Goal: Check status: Check status

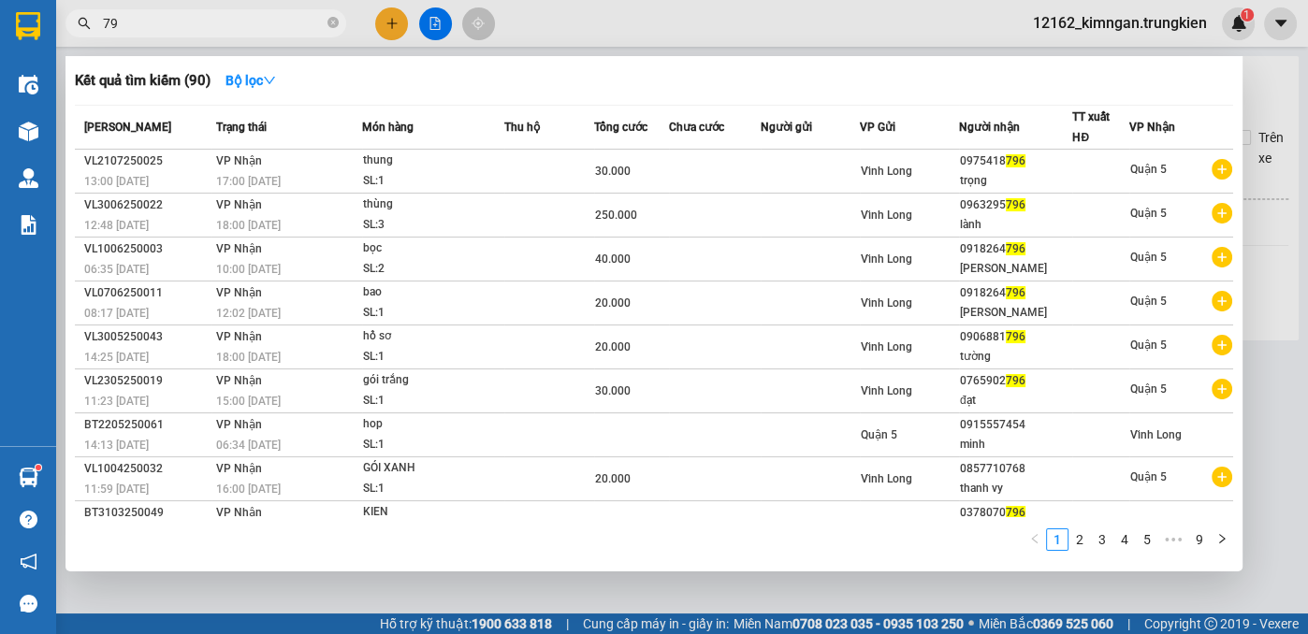
type input "7"
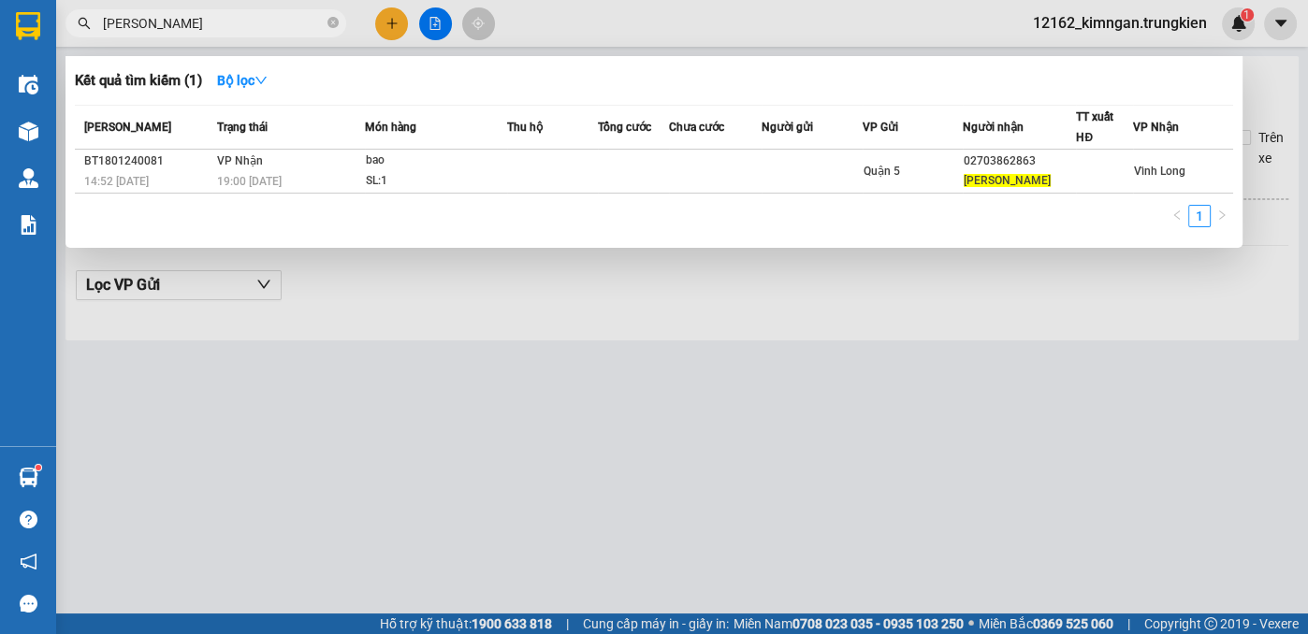
type input "[PERSON_NAME]"
click at [486, 406] on div at bounding box center [654, 317] width 1308 height 634
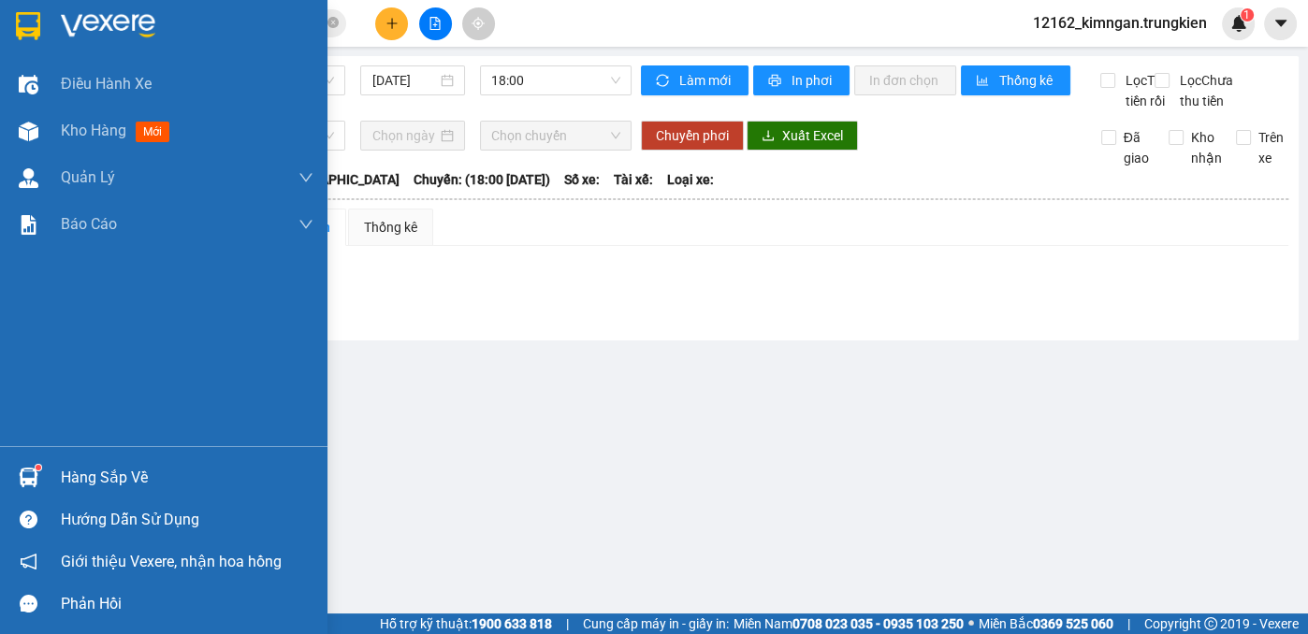
click at [94, 475] on div "Hàng sắp về" at bounding box center [187, 478] width 253 height 28
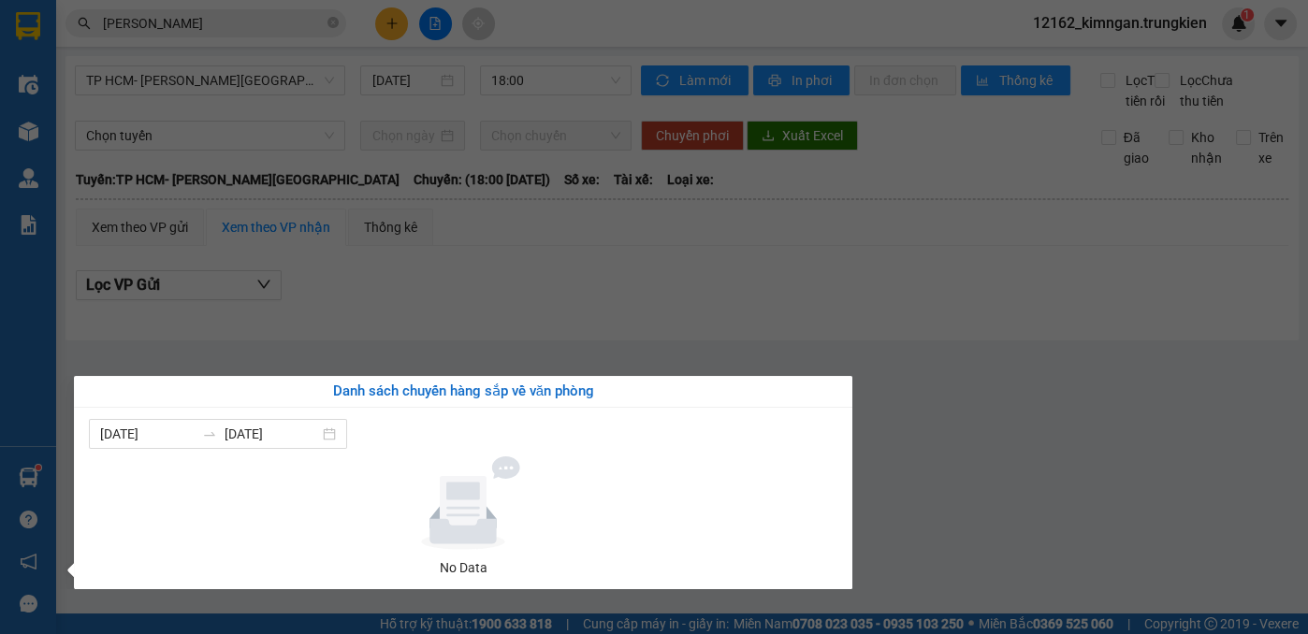
drag, startPoint x: 1014, startPoint y: 347, endPoint x: 751, endPoint y: 292, distance: 268.6
click at [1005, 340] on section "Kết quả [PERSON_NAME] ( 1 ) Bộ lọc Mã ĐH Trạng thái Món hàng Thu hộ [PERSON_NAM…" at bounding box center [654, 317] width 1308 height 634
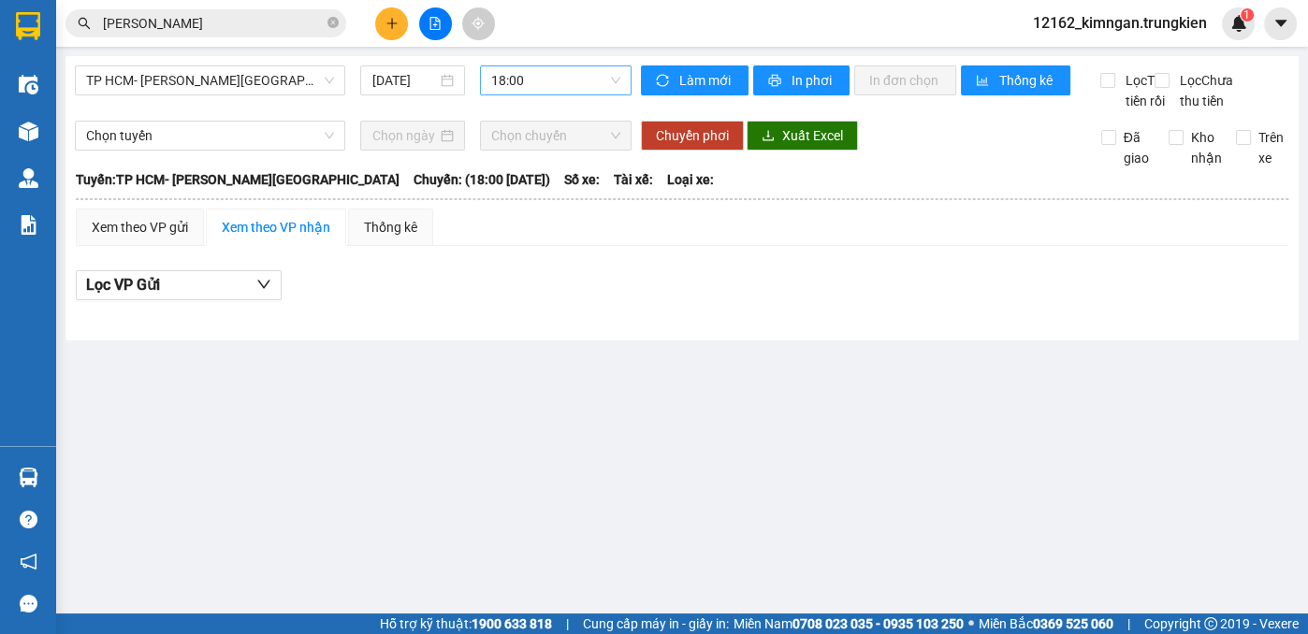
click at [547, 80] on span "18:00" at bounding box center [555, 80] width 129 height 28
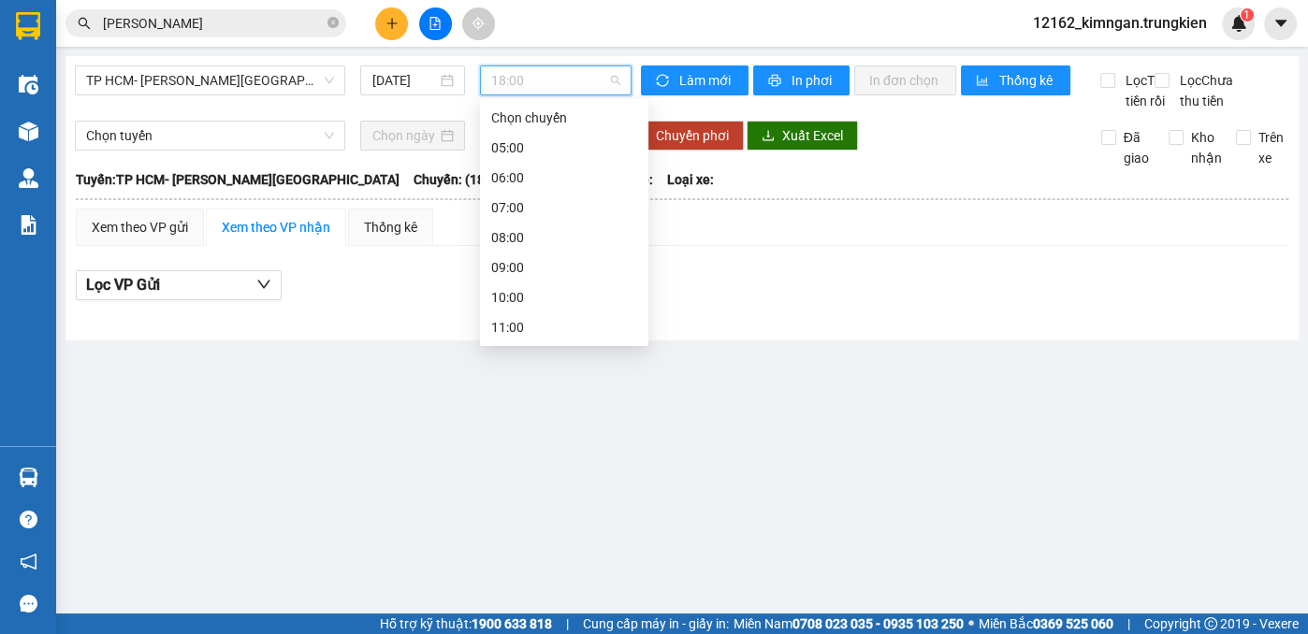
click at [551, 557] on div "19:00" at bounding box center [564, 567] width 146 height 21
